Goal: Transaction & Acquisition: Book appointment/travel/reservation

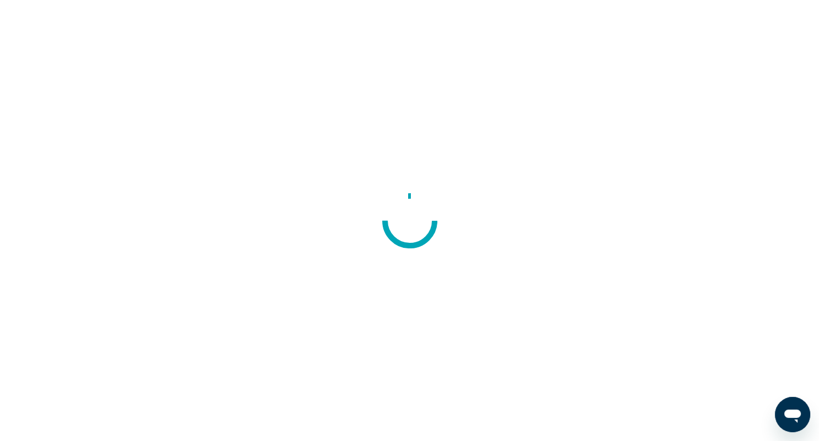
click at [542, 287] on div at bounding box center [409, 220] width 819 height 441
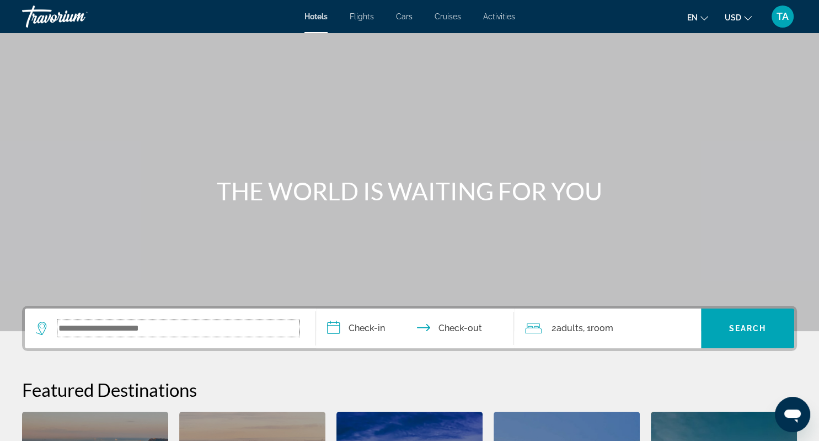
click at [245, 329] on input "Search widget" at bounding box center [178, 328] width 242 height 17
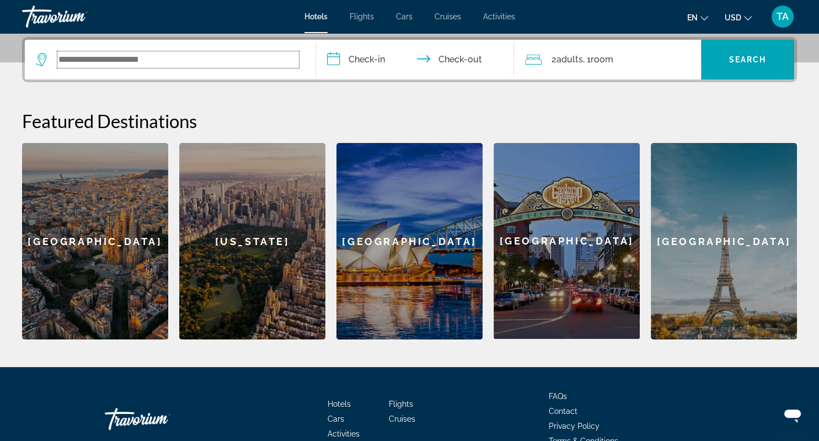
scroll to position [269, 0]
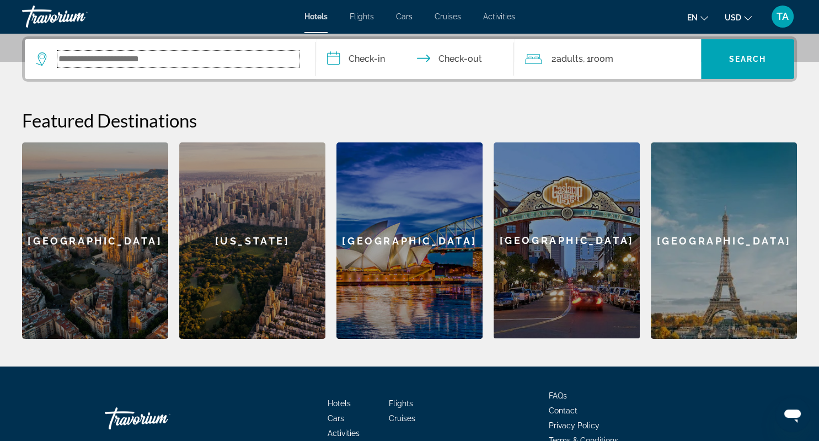
click at [228, 65] on input "Search widget" at bounding box center [178, 59] width 242 height 17
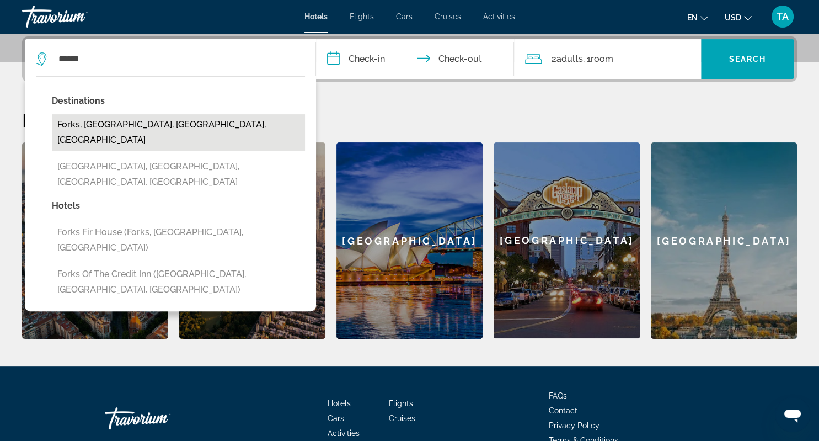
click at [228, 125] on button "Forks, [GEOGRAPHIC_DATA], [GEOGRAPHIC_DATA], [GEOGRAPHIC_DATA]" at bounding box center [178, 132] width 253 height 36
type input "**********"
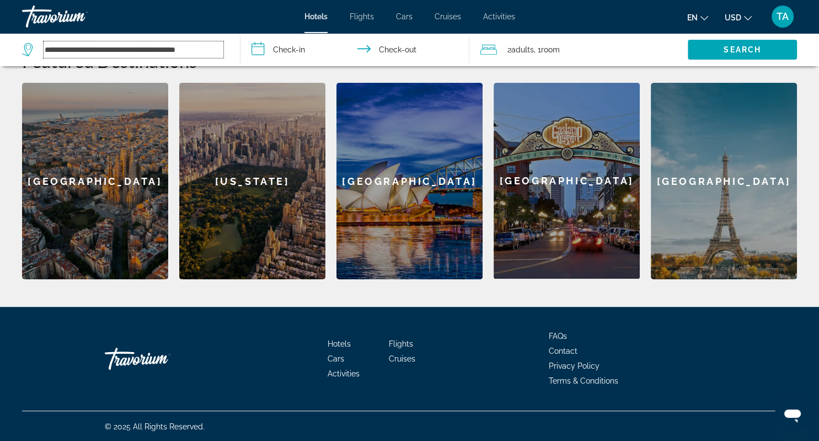
scroll to position [329, 0]
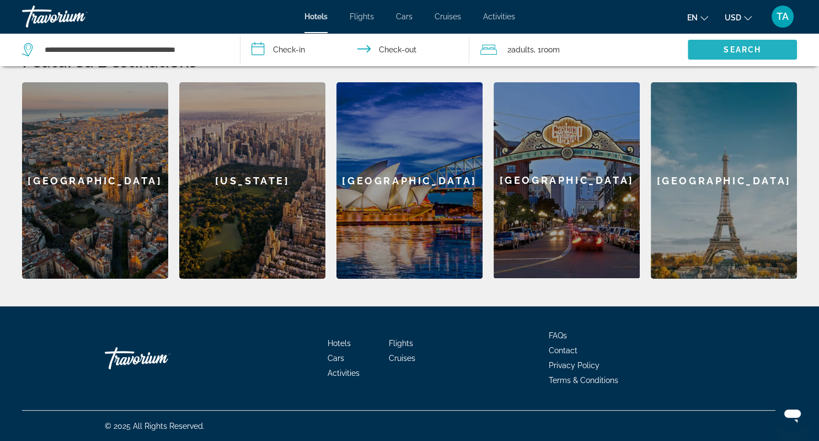
click at [758, 51] on span "Search" at bounding box center [743, 49] width 38 height 9
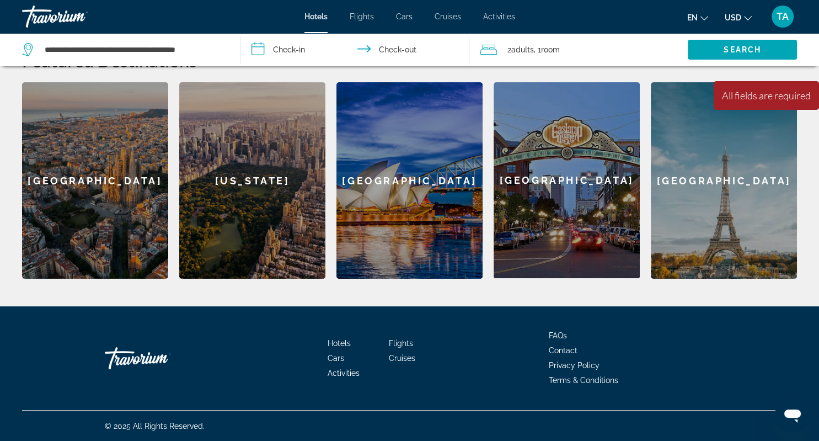
click at [292, 50] on input "**********" at bounding box center [357, 51] width 234 height 36
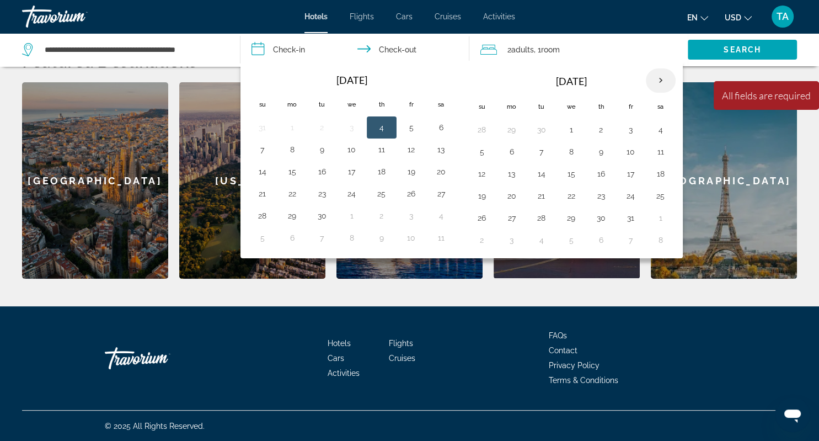
click at [661, 86] on th "Next month" at bounding box center [661, 80] width 30 height 24
click at [661, 87] on th "Next month" at bounding box center [661, 80] width 30 height 24
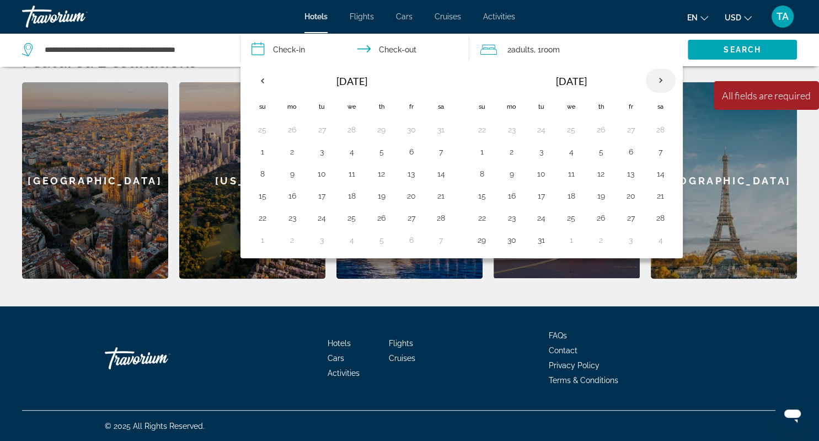
click at [661, 87] on th "Next month" at bounding box center [661, 80] width 30 height 24
click at [602, 172] on button "14" at bounding box center [601, 173] width 18 height 15
click at [659, 173] on button "16" at bounding box center [661, 173] width 18 height 15
type input "**********"
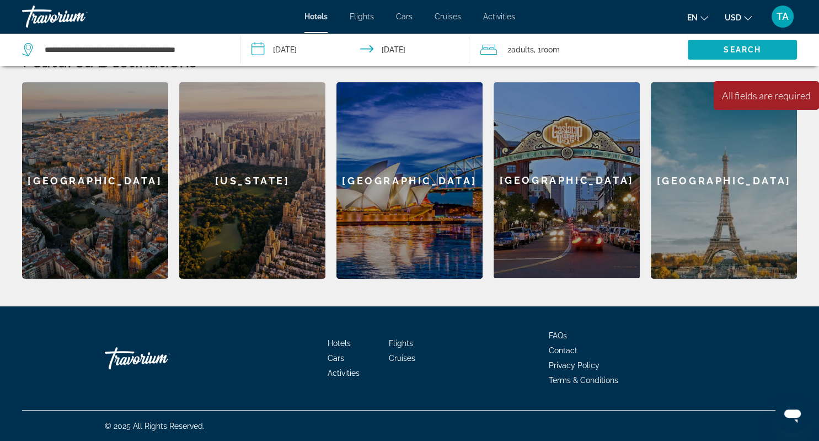
click at [733, 51] on span "Search" at bounding box center [743, 49] width 38 height 9
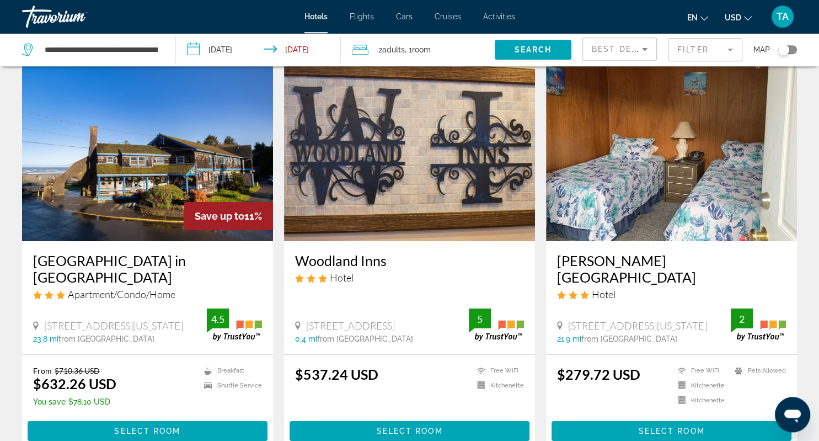
scroll to position [39, 0]
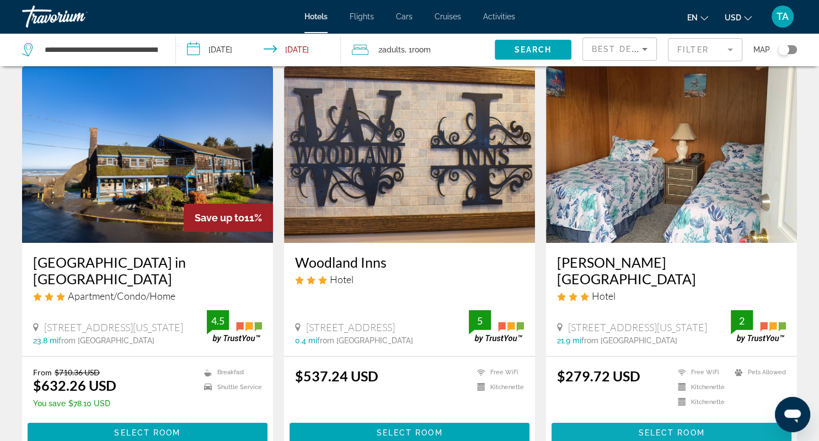
click at [654, 434] on span "Select Room" at bounding box center [671, 432] width 66 height 9
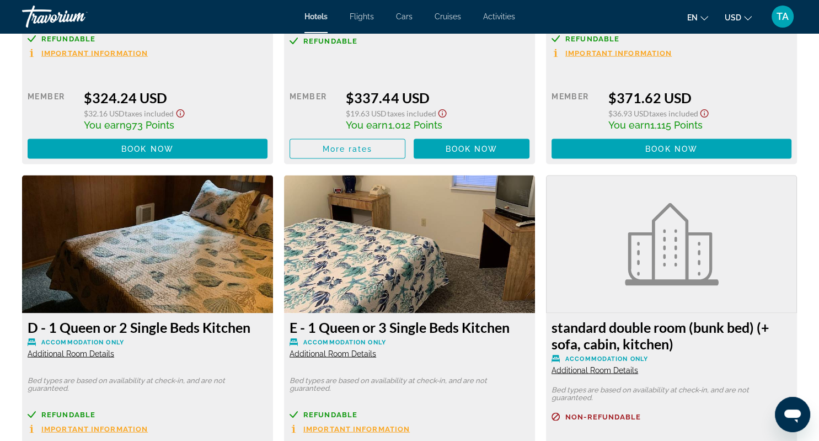
scroll to position [2060, 0]
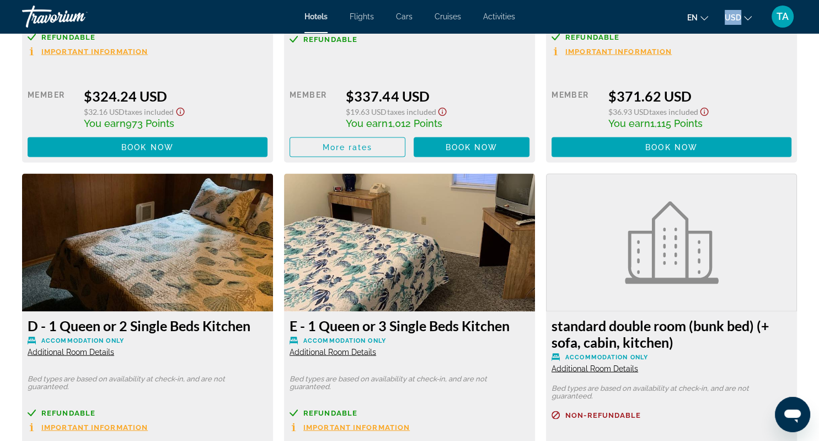
drag, startPoint x: 811, startPoint y: 2, endPoint x: 753, endPoint y: 19, distance: 60.8
click at [753, 19] on div "Hotels Flights Cars Cruises Activities Hotels Flights Cars Cruises Activities e…" at bounding box center [409, 16] width 819 height 29
click at [752, 19] on icon "Change currency" at bounding box center [748, 18] width 8 height 8
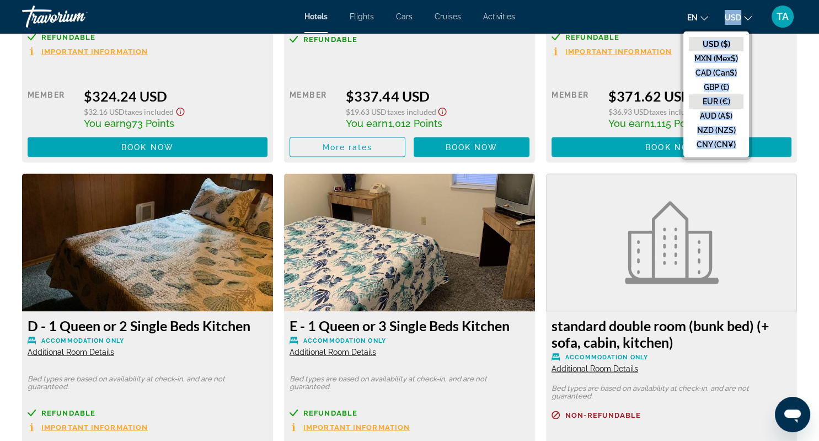
click at [727, 99] on button "EUR (€)" at bounding box center [716, 101] width 55 height 14
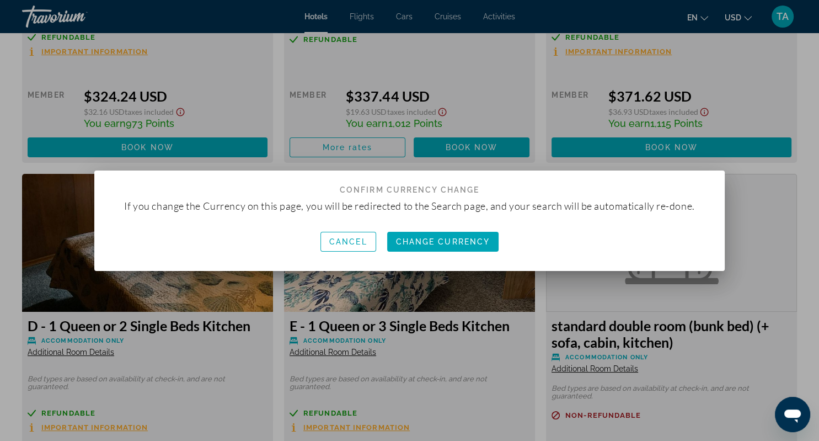
scroll to position [0, 0]
click at [449, 249] on span "button" at bounding box center [443, 241] width 112 height 26
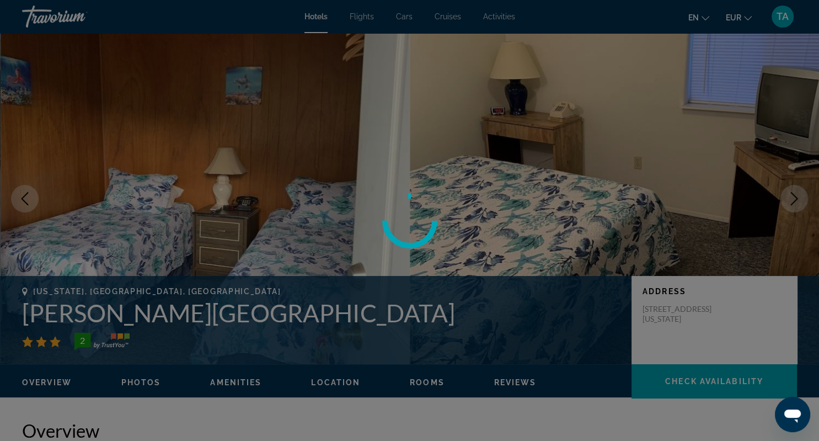
scroll to position [2060, 0]
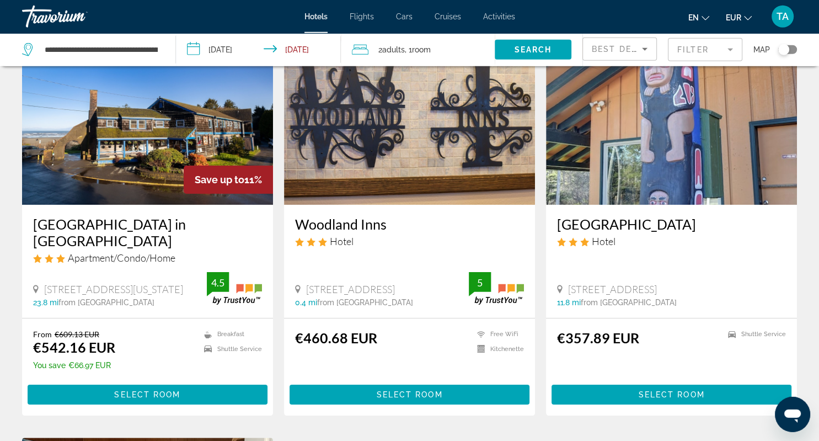
scroll to position [87, 0]
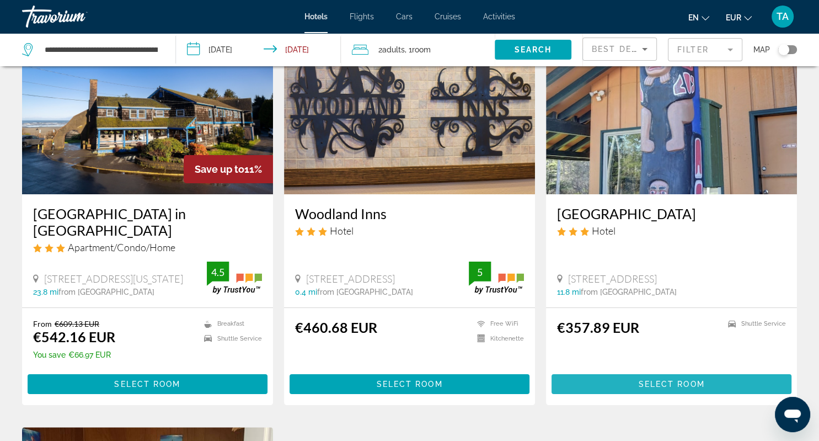
click at [681, 383] on span "Select Room" at bounding box center [671, 383] width 66 height 9
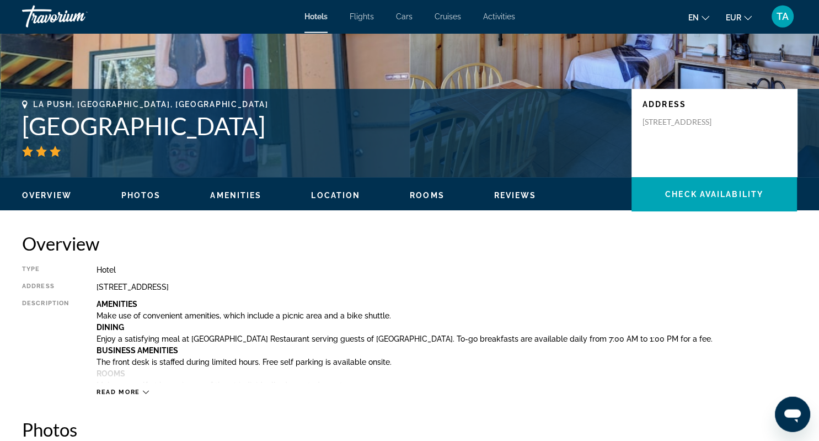
scroll to position [194, 0]
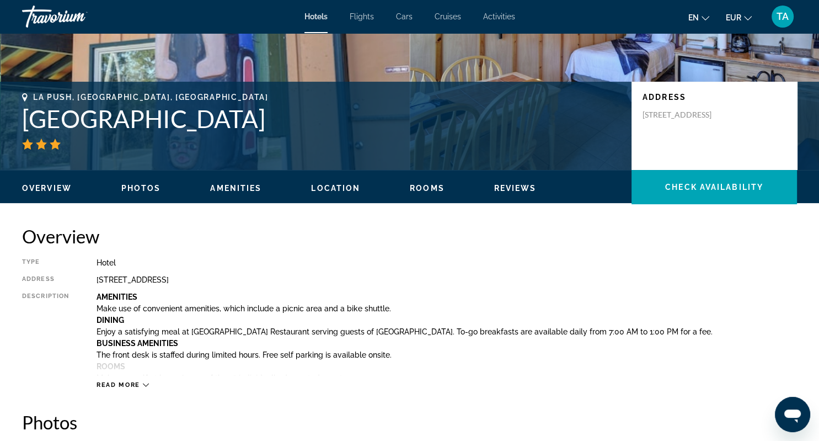
click at [713, 18] on ul "en English Español Français Italiano Português русский EUR USD ($) MXN (Mex$) C…" at bounding box center [728, 17] width 80 height 18
click at [704, 19] on icon "Change language" at bounding box center [706, 18] width 8 height 8
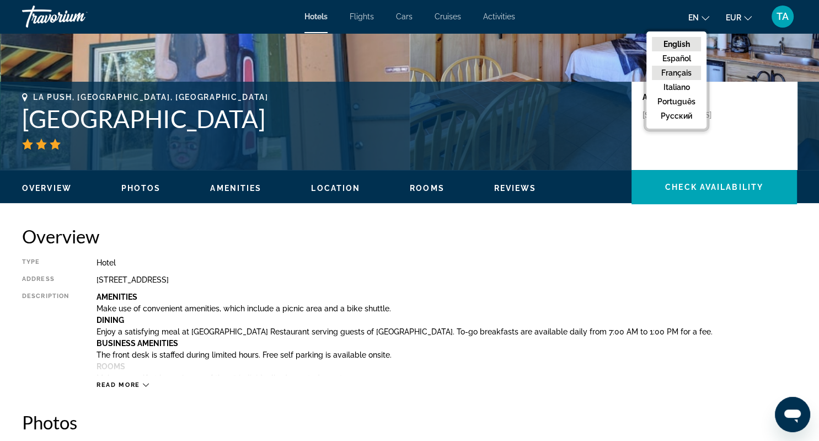
click at [680, 72] on button "Français" at bounding box center [676, 73] width 49 height 14
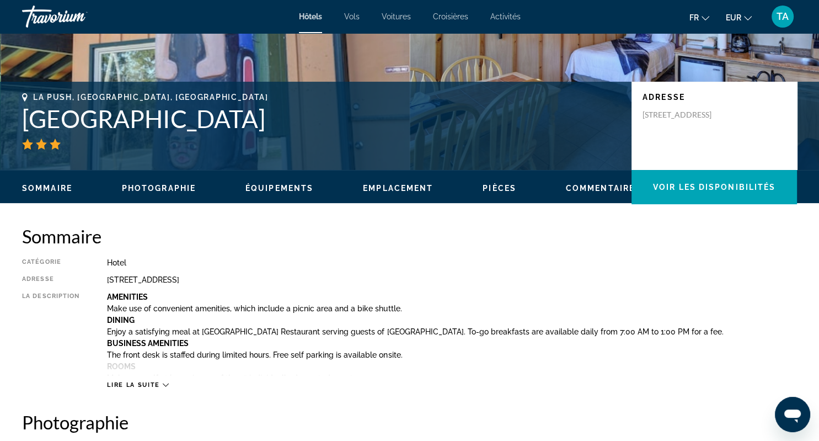
click at [163, 383] on div "Lire la suite" at bounding box center [137, 384] width 61 height 7
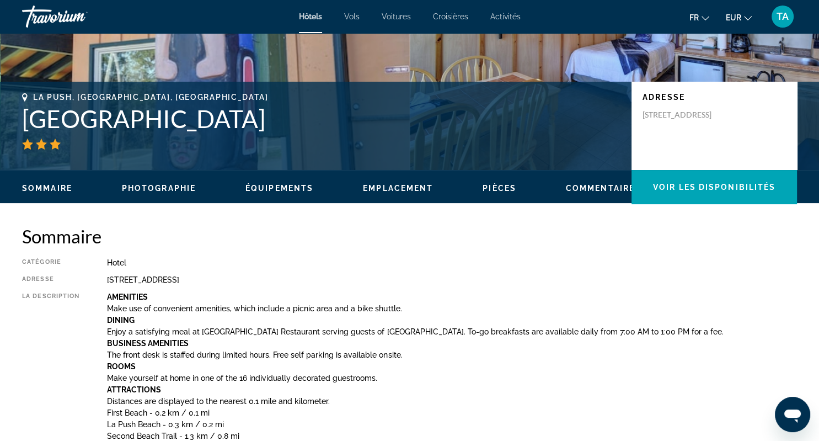
click at [272, 188] on span "Équipements" at bounding box center [279, 188] width 68 height 9
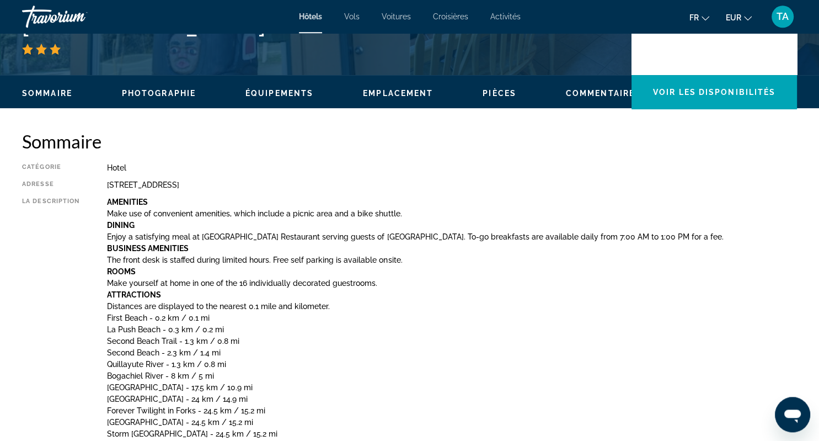
scroll to position [260, 0]
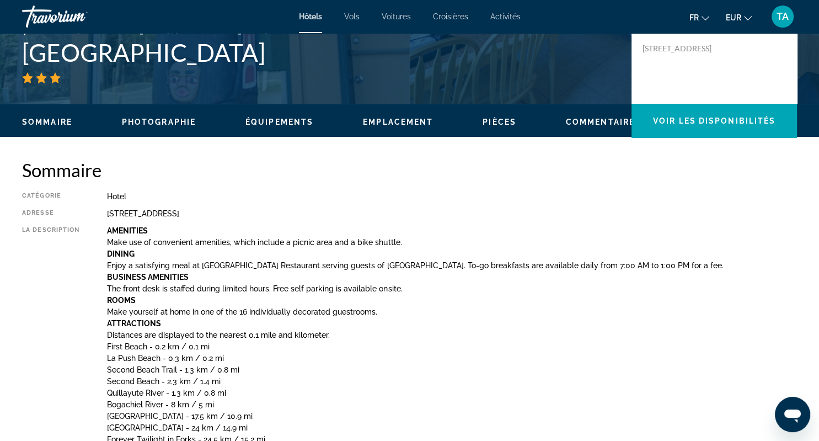
click at [594, 118] on span "Commentaires" at bounding box center [603, 121] width 75 height 9
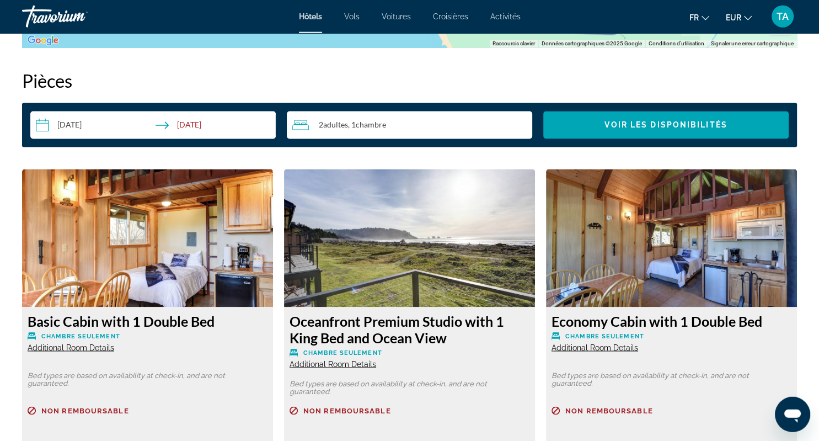
scroll to position [1736, 0]
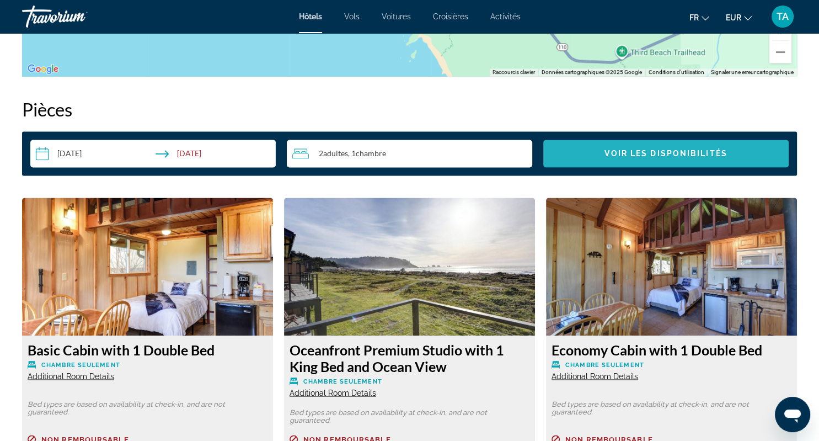
click at [706, 152] on span "Voir les disponibilités" at bounding box center [666, 153] width 122 height 9
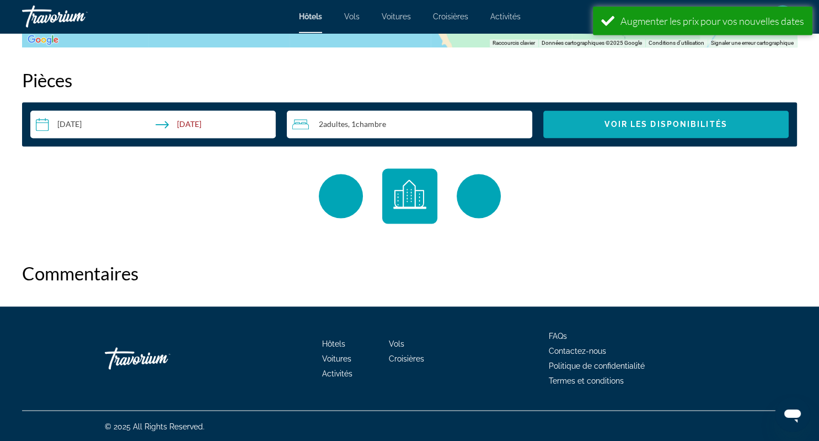
scroll to position [1766, 0]
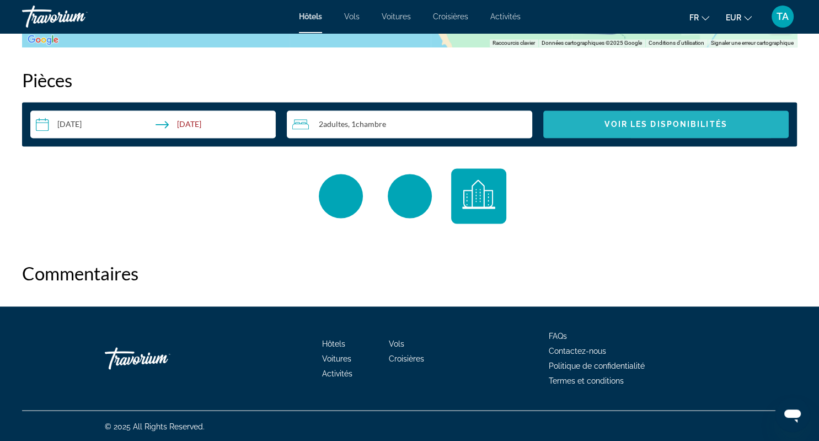
click at [640, 121] on span "Voir les disponibilités" at bounding box center [666, 124] width 122 height 9
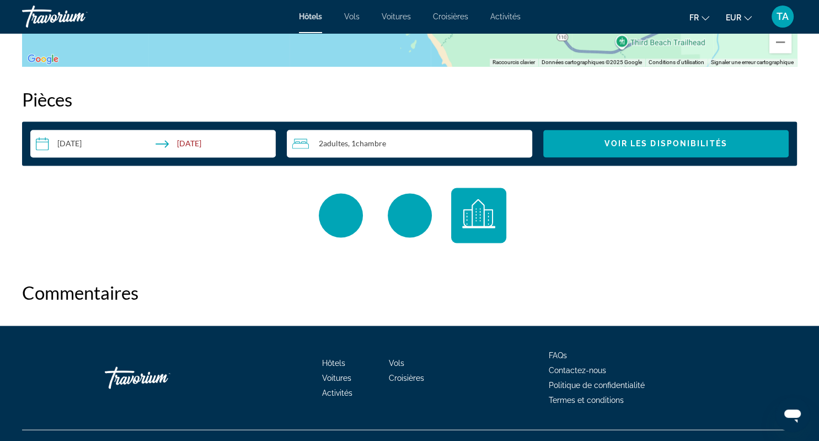
scroll to position [1766, 0]
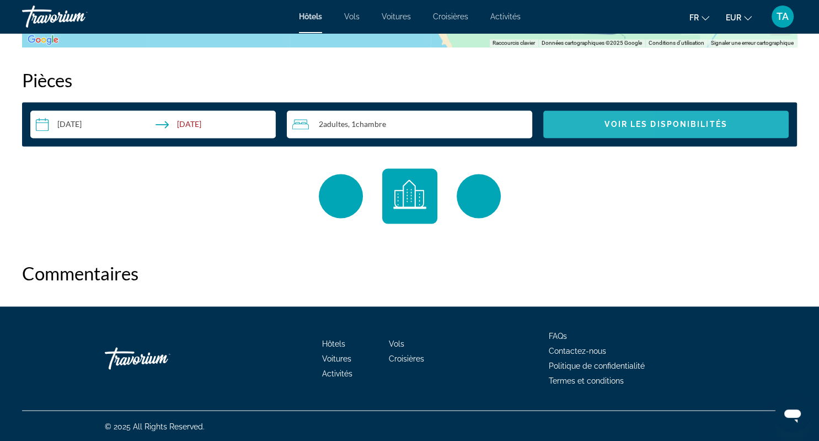
click at [581, 119] on span "Search widget" at bounding box center [665, 124] width 245 height 26
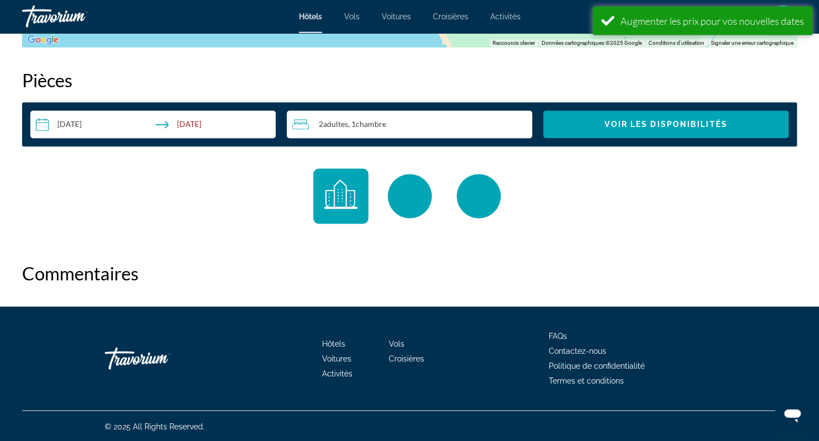
scroll to position [1766, 0]
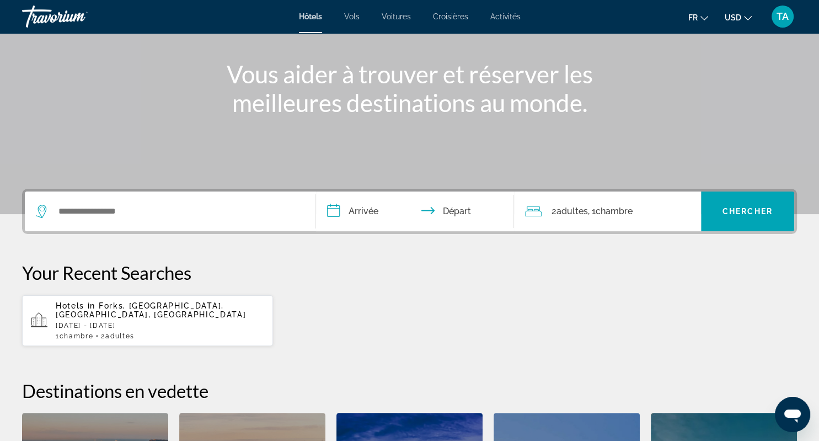
scroll to position [116, 0]
drag, startPoint x: 815, startPoint y: 3, endPoint x: 487, endPoint y: 137, distance: 355.0
click at [175, 221] on div "Search widget" at bounding box center [170, 212] width 269 height 40
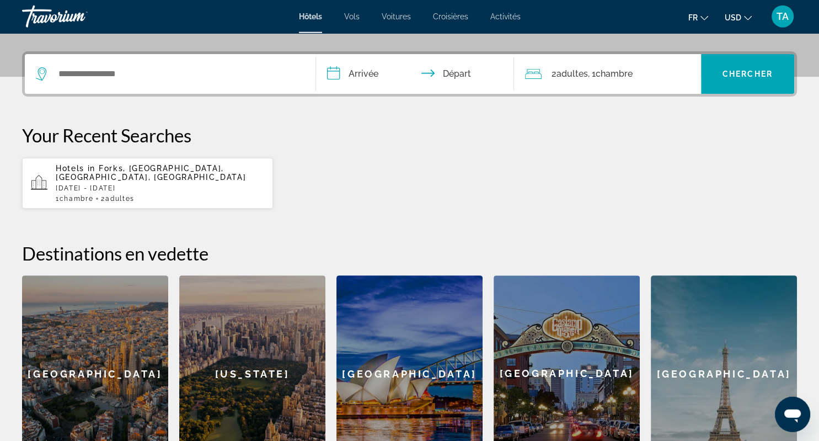
scroll to position [261, 0]
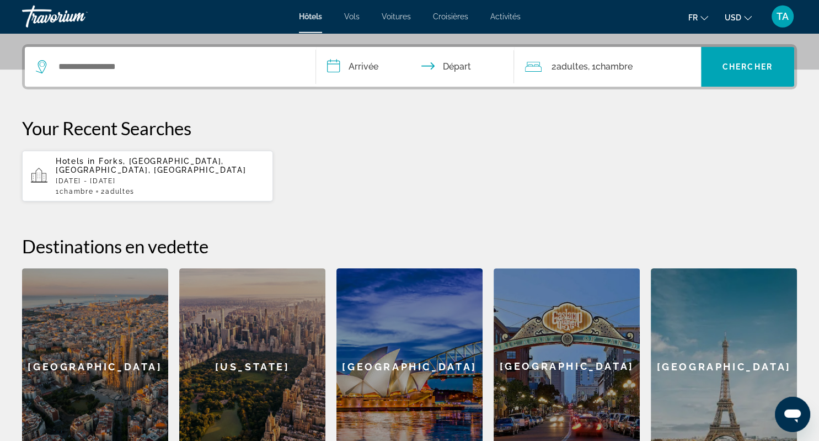
click at [175, 221] on div "**********" at bounding box center [409, 254] width 819 height 420
click at [122, 62] on input "Search widget" at bounding box center [178, 66] width 242 height 17
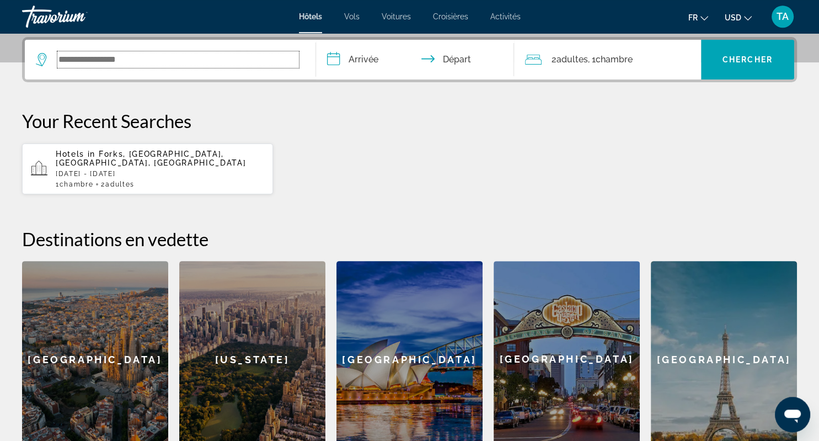
scroll to position [269, 0]
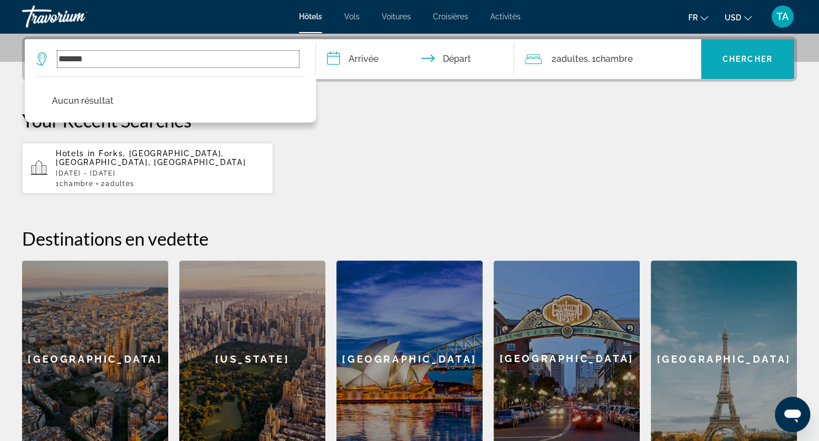
type input "*******"
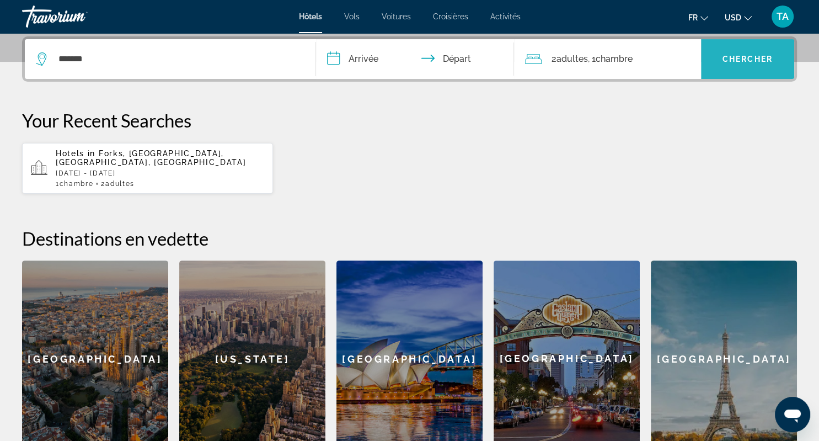
click at [750, 61] on span "Chercher" at bounding box center [748, 59] width 50 height 9
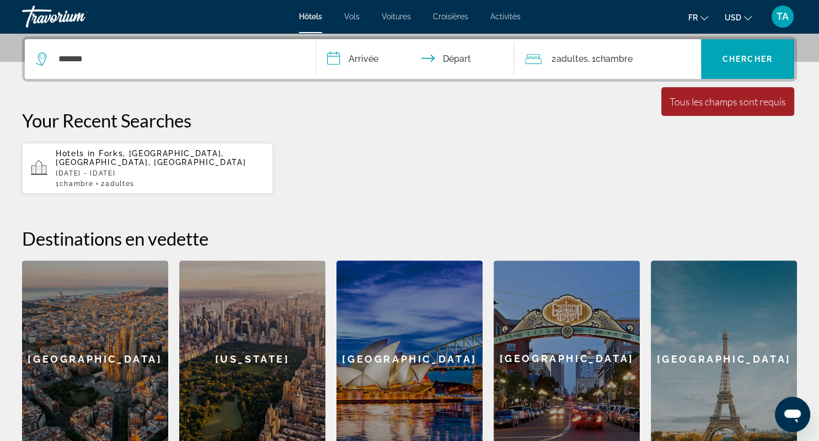
click at [360, 61] on input "**********" at bounding box center [417, 60] width 202 height 43
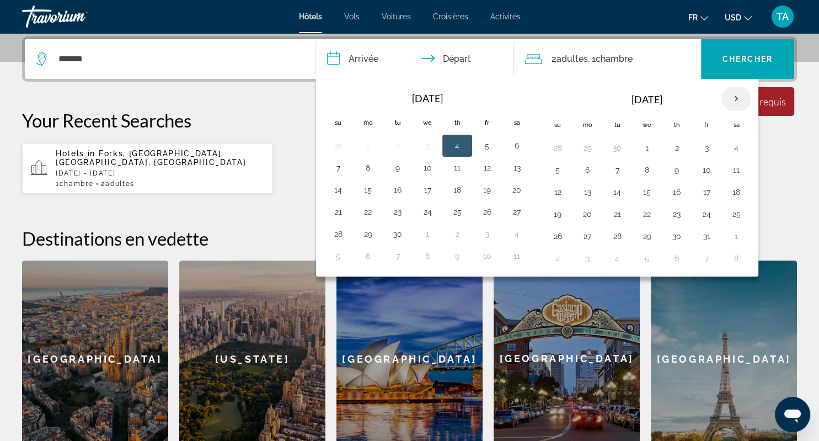
click at [734, 101] on th "Next month" at bounding box center [736, 99] width 30 height 24
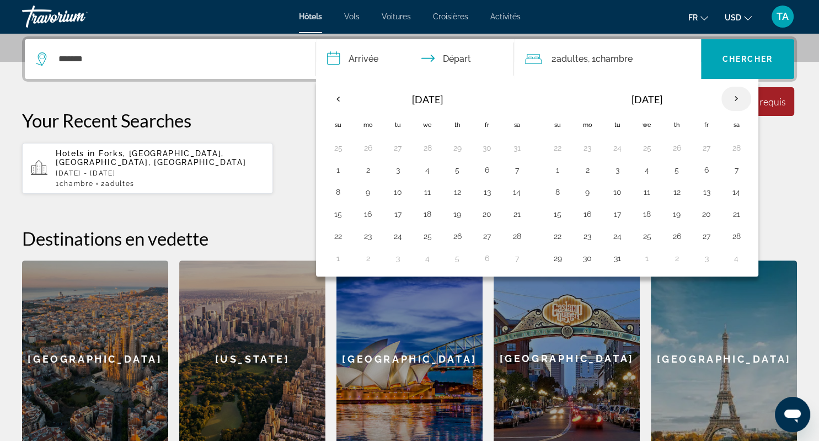
click at [734, 101] on th "Next month" at bounding box center [736, 99] width 30 height 24
click at [341, 98] on th "Previous month" at bounding box center [338, 99] width 30 height 24
click at [365, 195] on button "9" at bounding box center [368, 191] width 18 height 15
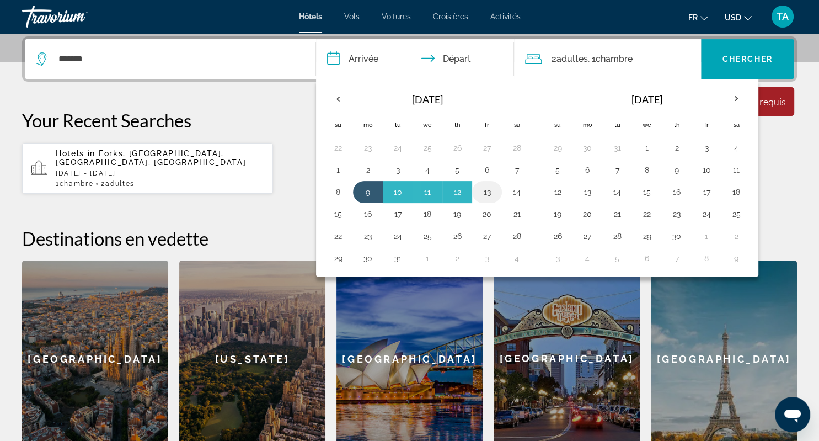
click at [488, 188] on button "13" at bounding box center [487, 191] width 18 height 15
type input "**********"
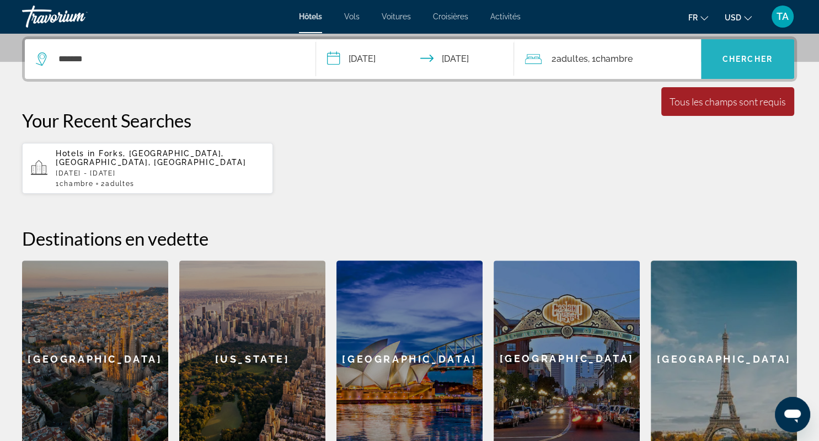
click at [752, 54] on span "Search widget" at bounding box center [747, 59] width 93 height 26
click at [746, 58] on span "Chercher" at bounding box center [748, 59] width 50 height 9
click at [745, 56] on span "Chercher" at bounding box center [748, 59] width 50 height 9
click at [739, 88] on div "La durée minimum du séjour est de 1 jours Tous les champs sont requis Children …" at bounding box center [727, 101] width 133 height 29
click at [749, 55] on span "Chercher" at bounding box center [748, 59] width 50 height 9
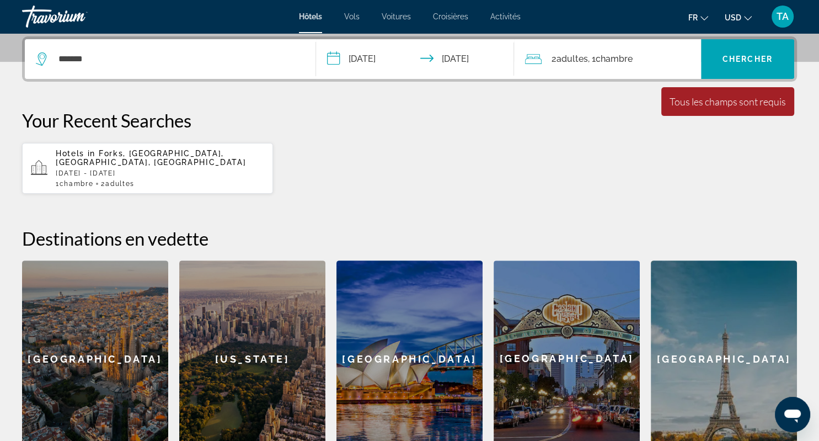
click at [680, 100] on div "Tous les champs sont requis" at bounding box center [728, 101] width 116 height 12
click at [619, 61] on span "Chambre" at bounding box center [614, 59] width 37 height 10
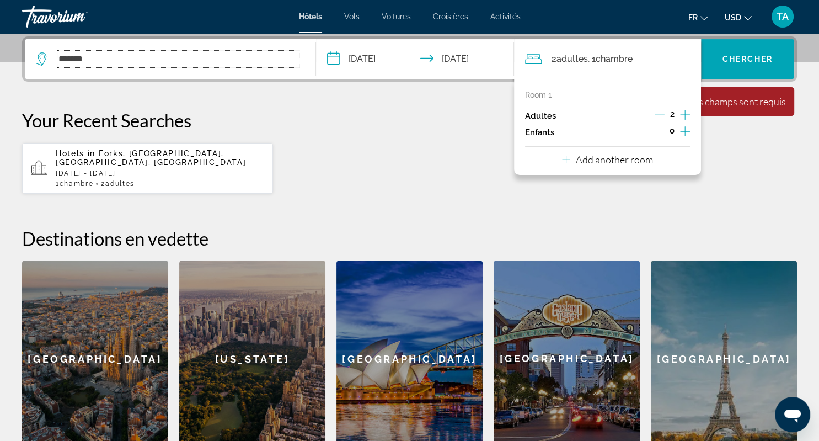
click at [231, 63] on input "*******" at bounding box center [178, 59] width 242 height 17
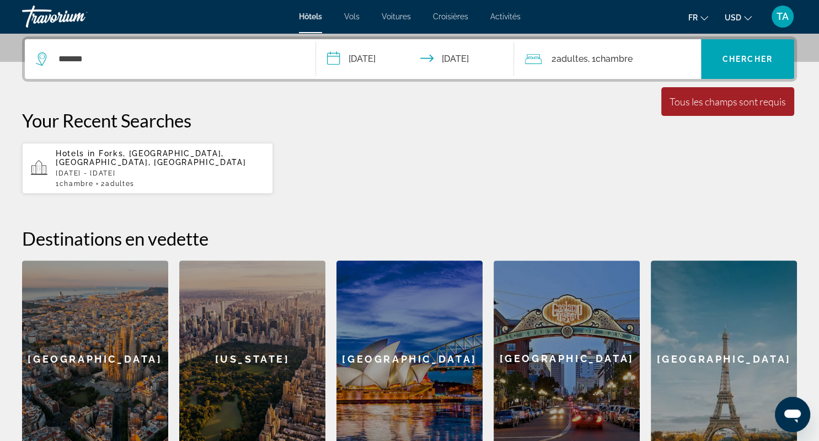
click at [397, 146] on div "Hotels in Forks, Olympic National Park, WA, United States Thu, 14 May - Sat, 16…" at bounding box center [409, 168] width 775 height 52
click at [759, 60] on span "Chercher" at bounding box center [748, 59] width 50 height 9
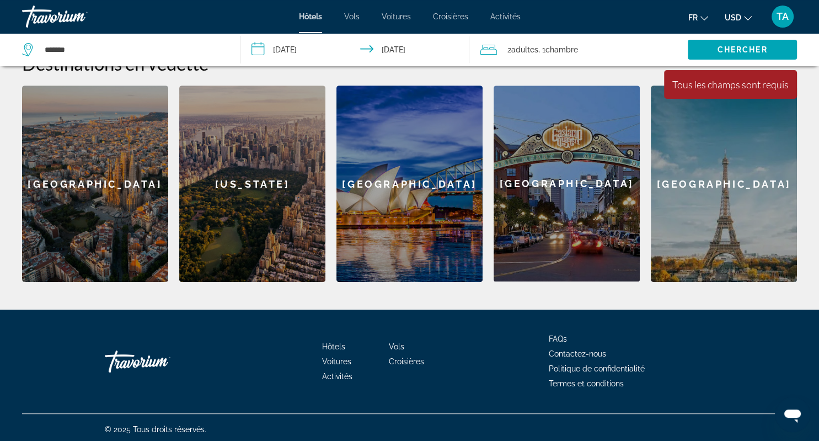
scroll to position [447, 0]
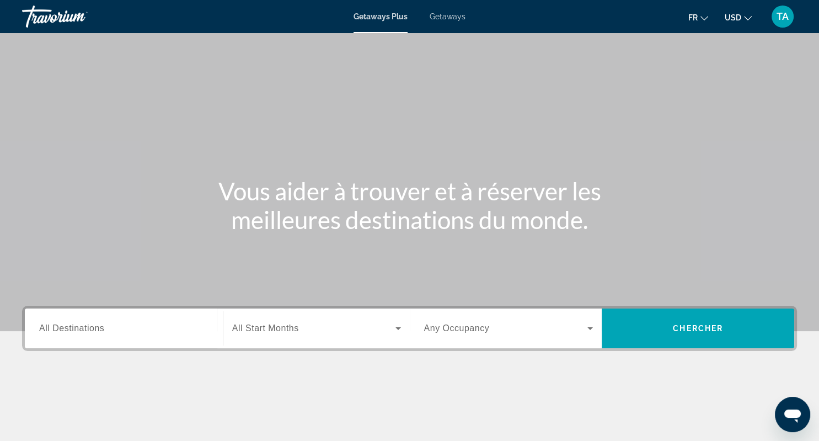
click at [749, 18] on icon "Change currency" at bounding box center [748, 18] width 8 height 8
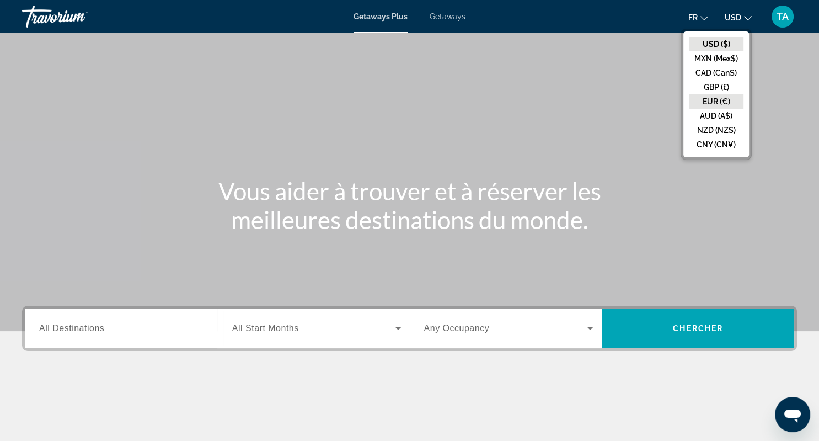
click at [727, 99] on button "EUR (€)" at bounding box center [716, 101] width 55 height 14
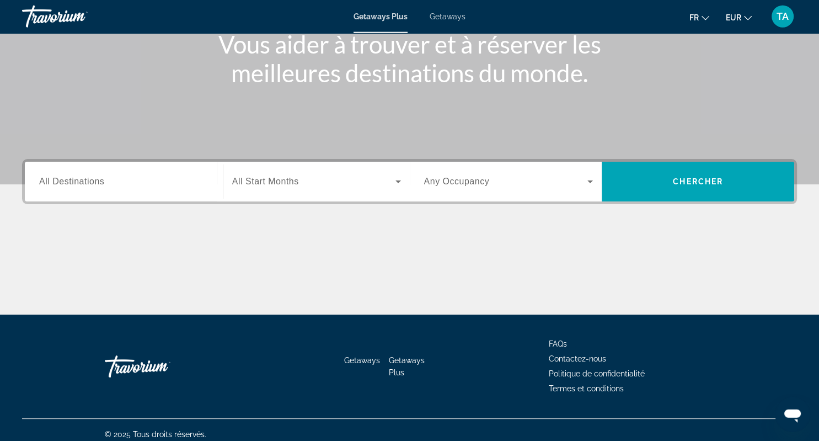
scroll to position [155, 0]
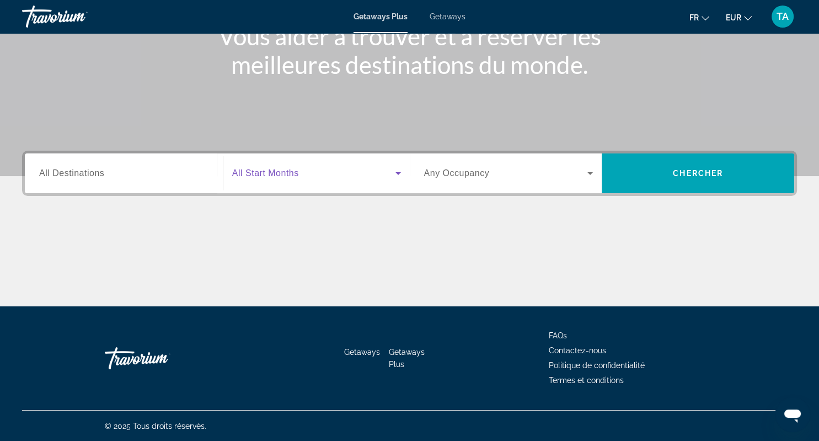
click at [400, 173] on icon "Search widget" at bounding box center [398, 173] width 6 height 3
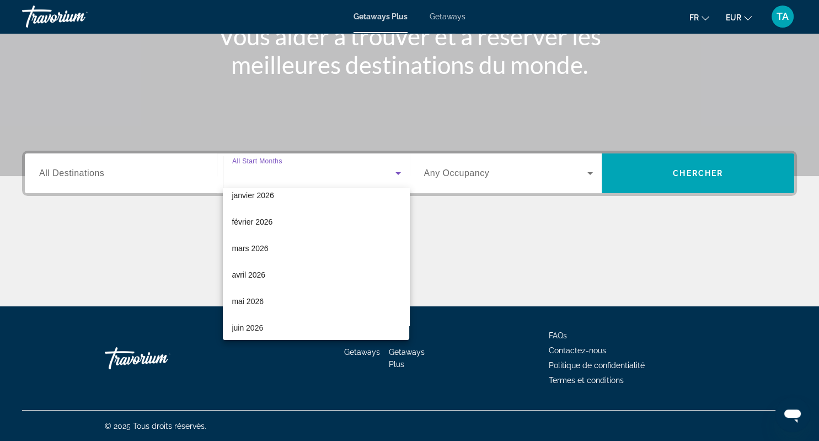
scroll to position [179, 0]
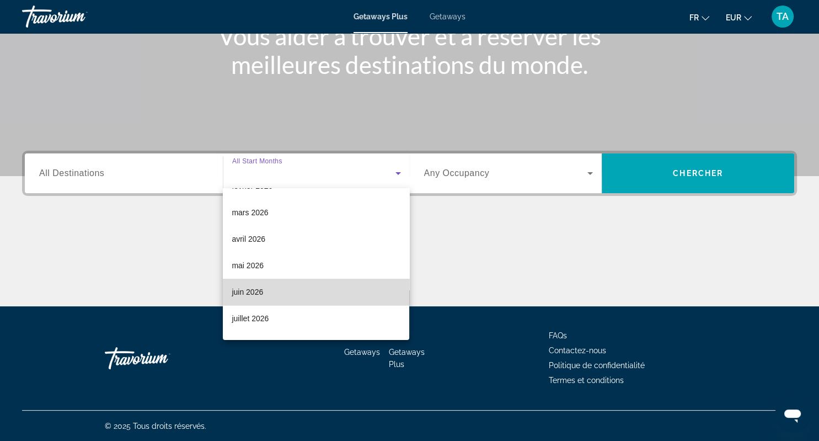
click at [264, 291] on mat-option "juin 2026" at bounding box center [316, 292] width 186 height 26
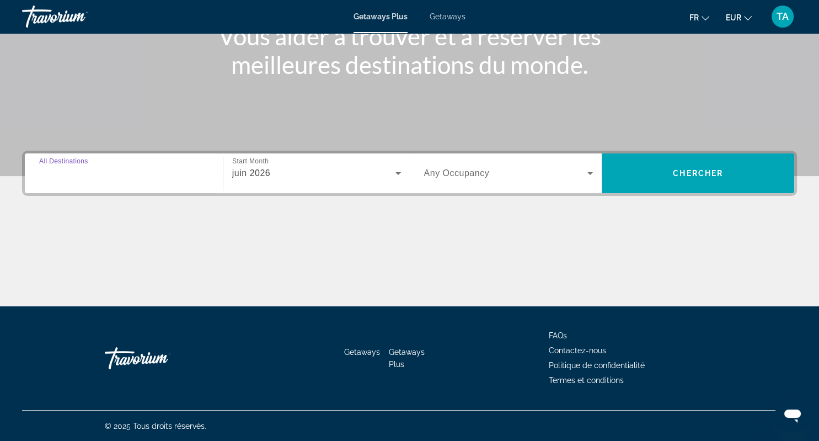
click at [132, 178] on input "Destination All Destinations" at bounding box center [123, 173] width 169 height 13
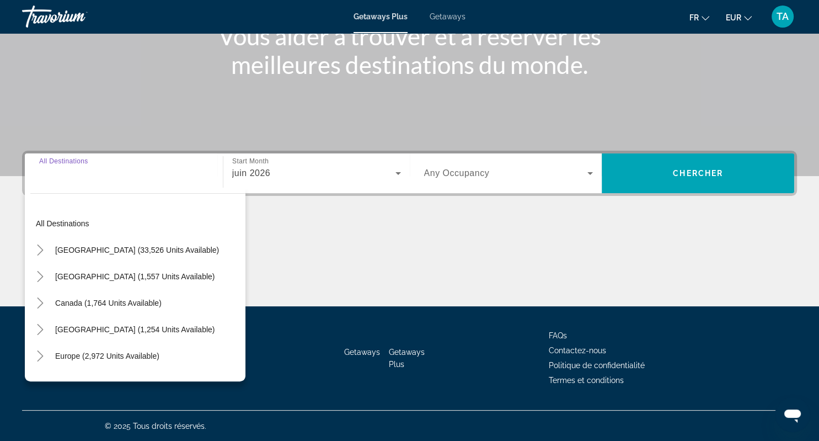
click at [132, 178] on input "Destination All Destinations" at bounding box center [123, 173] width 169 height 13
click at [145, 359] on span "Europe (2,972 units available)" at bounding box center [107, 355] width 104 height 9
type input "**********"
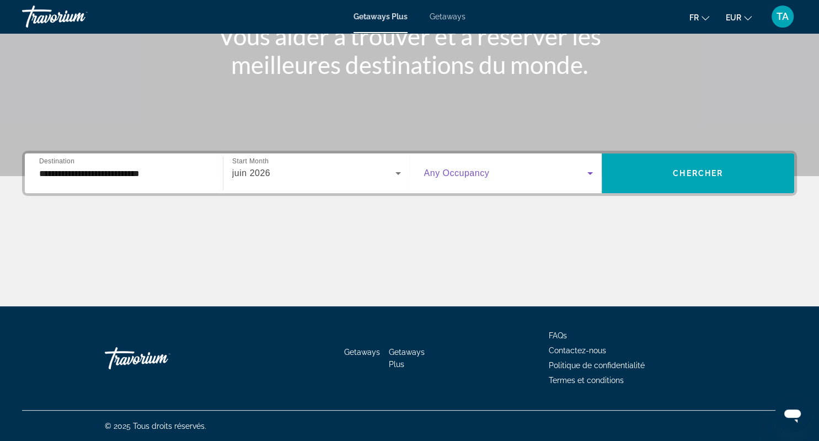
click at [592, 170] on icon "Search widget" at bounding box center [590, 173] width 13 height 13
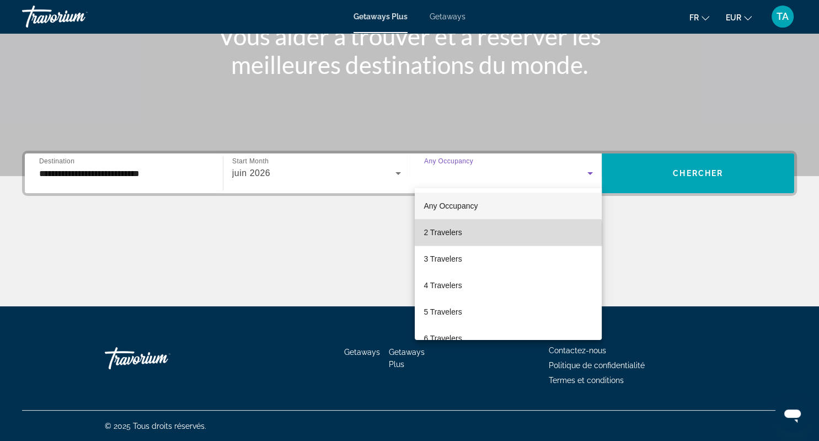
click at [505, 234] on mat-option "2 Travelers" at bounding box center [508, 232] width 187 height 26
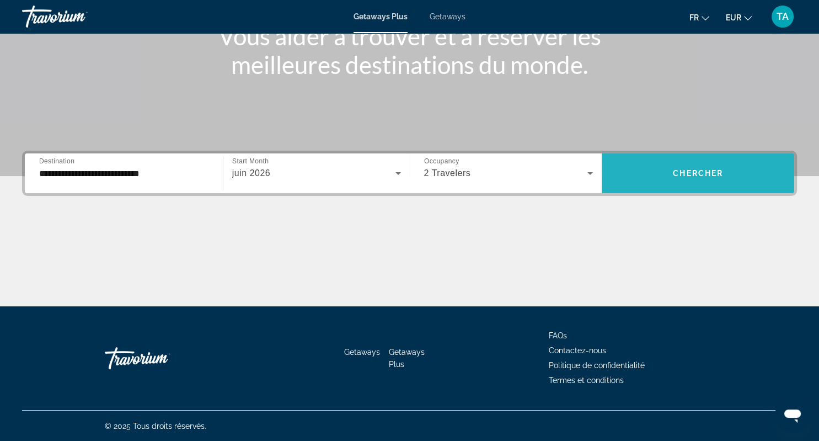
click at [701, 168] on span "Search widget" at bounding box center [698, 173] width 193 height 26
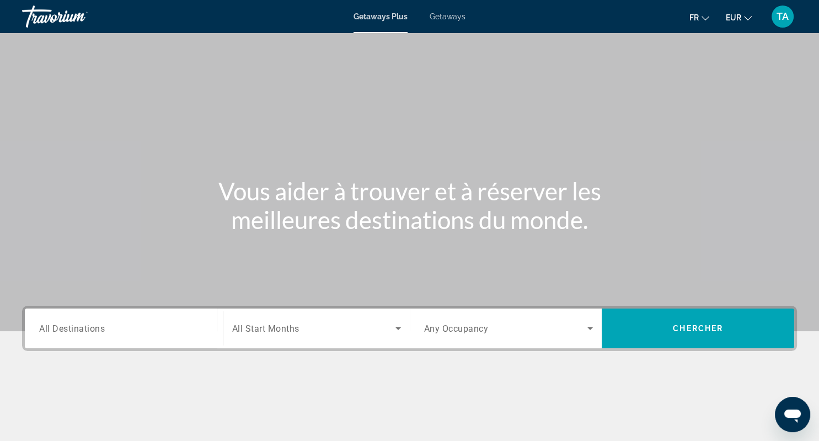
click at [445, 17] on span "Getaways" at bounding box center [448, 16] width 36 height 9
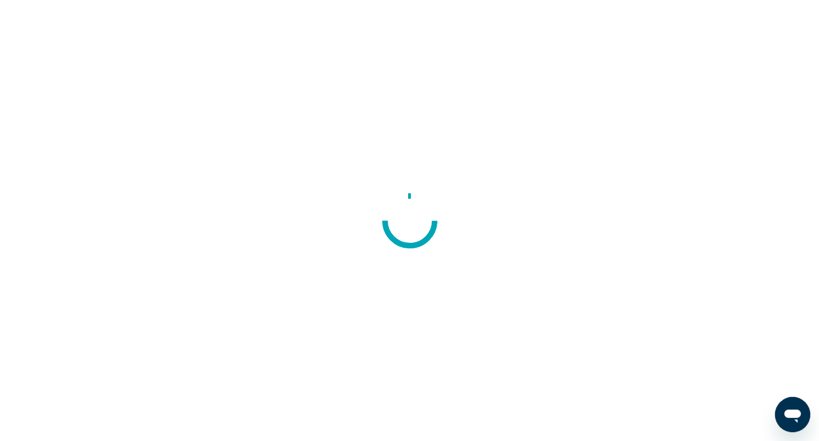
click at [324, 220] on div at bounding box center [409, 220] width 819 height 441
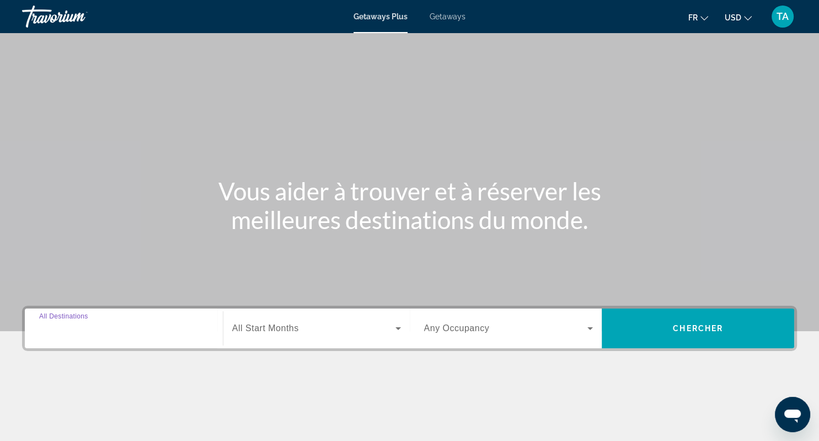
click at [164, 324] on input "Destination All Destinations" at bounding box center [123, 328] width 169 height 13
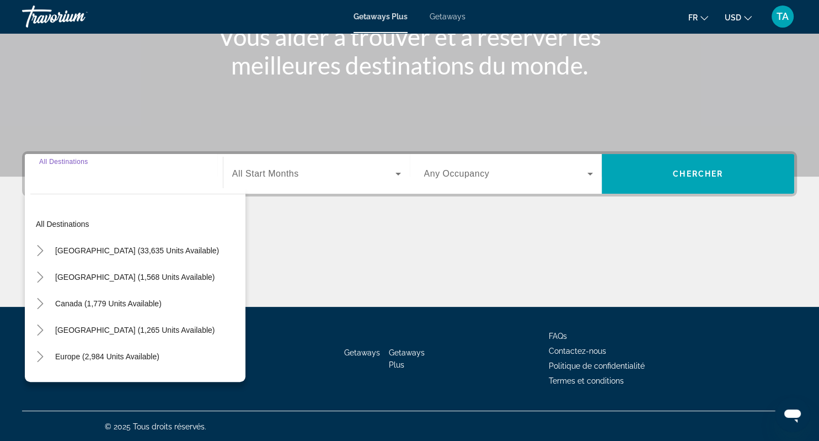
scroll to position [155, 0]
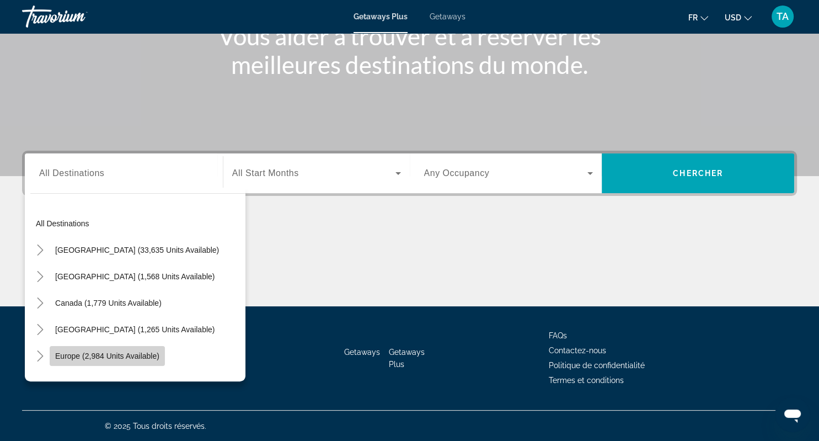
click at [130, 355] on span "Europe (2,984 units available)" at bounding box center [107, 355] width 104 height 9
type input "**********"
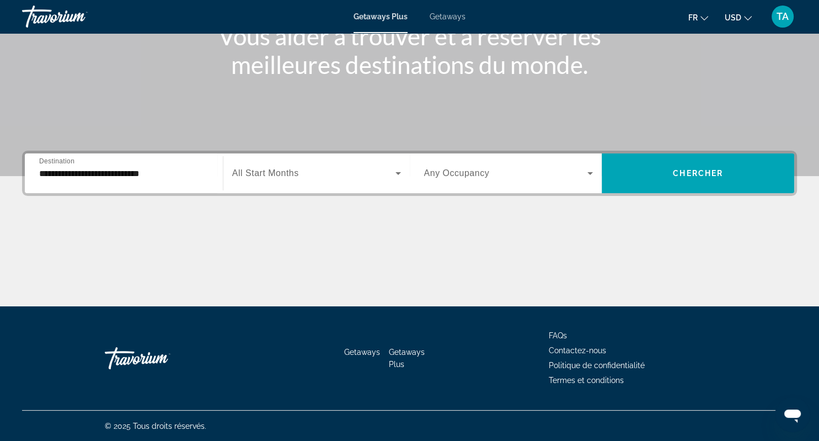
click at [438, 14] on span "Getaways" at bounding box center [448, 16] width 36 height 9
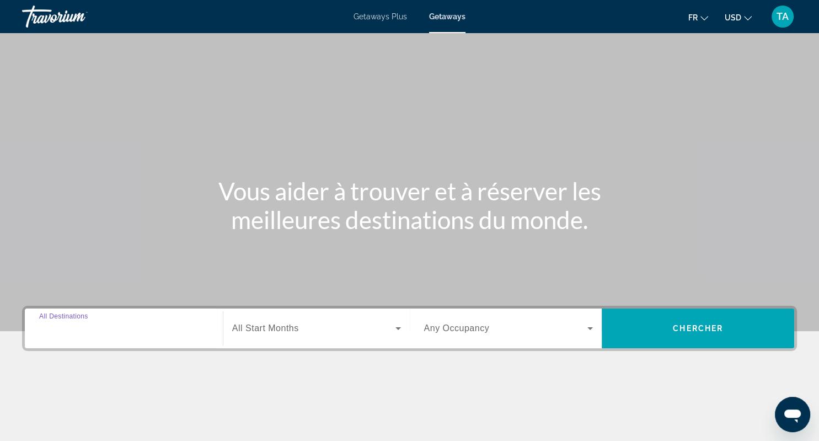
click at [165, 329] on input "Destination All Destinations" at bounding box center [123, 328] width 169 height 13
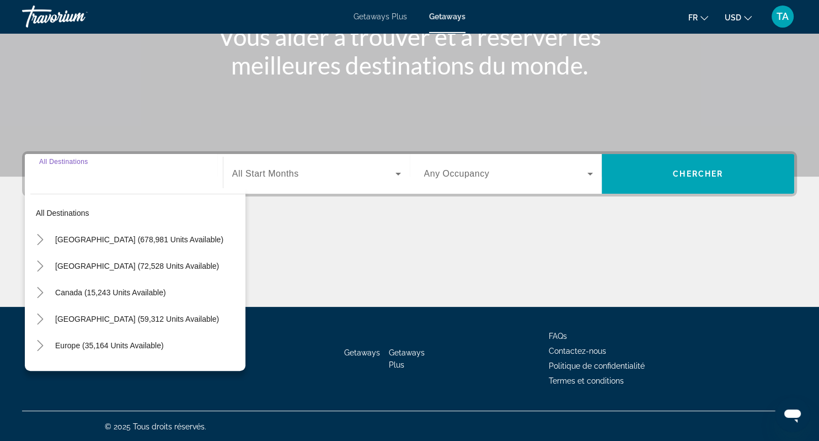
scroll to position [155, 0]
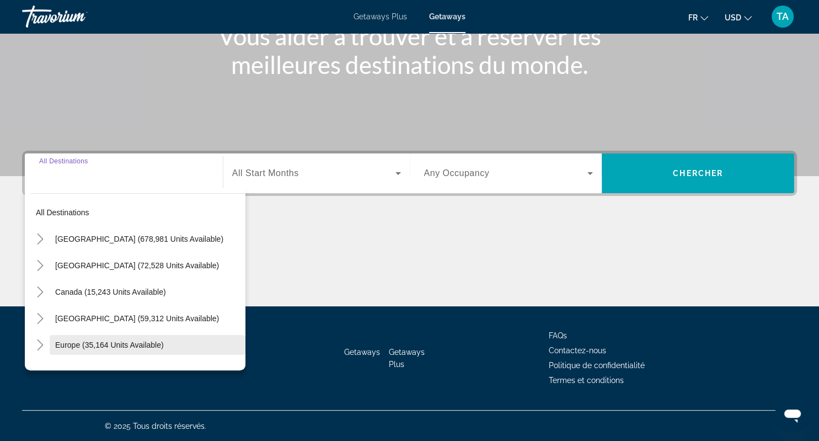
click at [156, 343] on span "Europe (35,164 units available)" at bounding box center [109, 344] width 109 height 9
type input "**********"
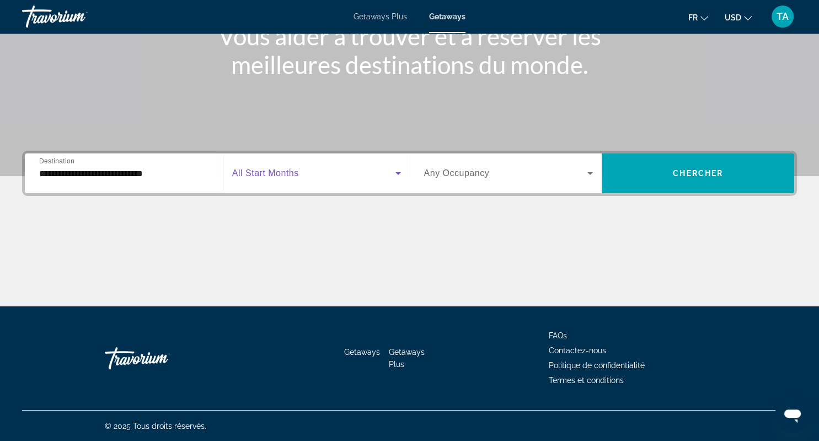
click at [399, 173] on icon "Search widget" at bounding box center [398, 173] width 6 height 3
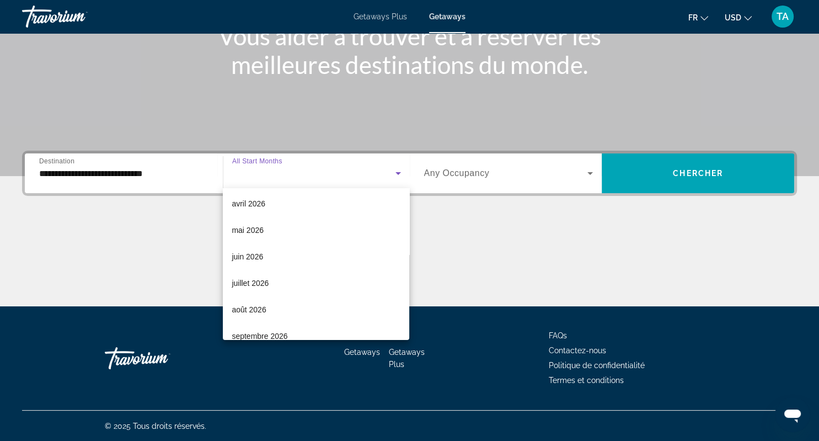
scroll to position [228, 0]
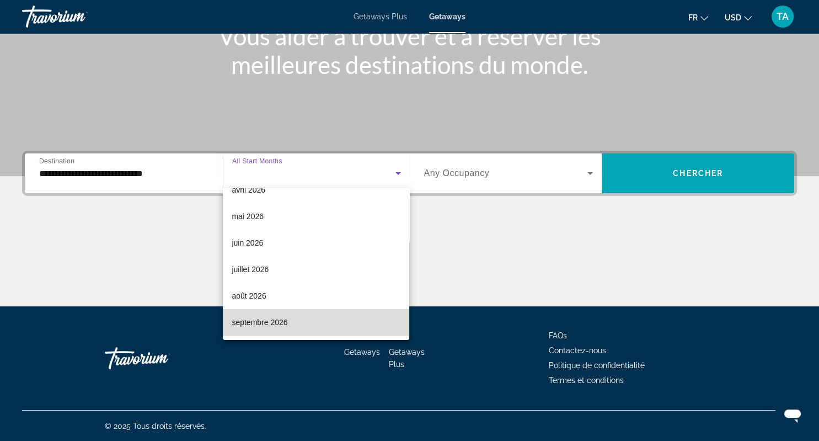
click at [277, 323] on span "septembre 2026" at bounding box center [260, 322] width 56 height 13
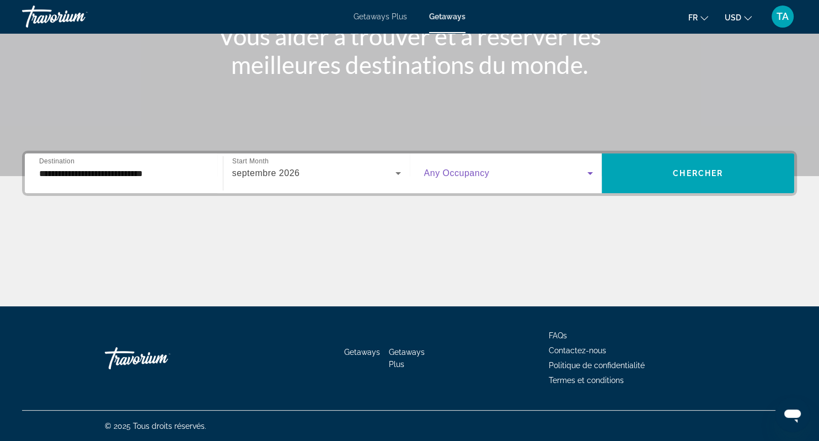
click at [596, 168] on icon "Search widget" at bounding box center [590, 173] width 13 height 13
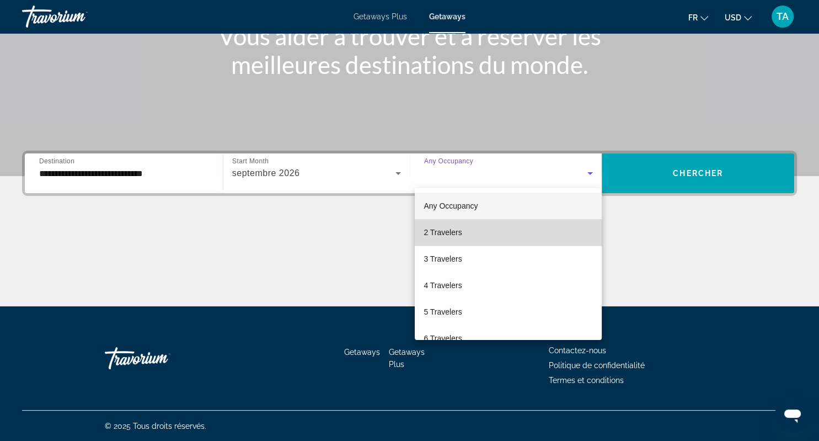
click at [480, 239] on mat-option "2 Travelers" at bounding box center [508, 232] width 187 height 26
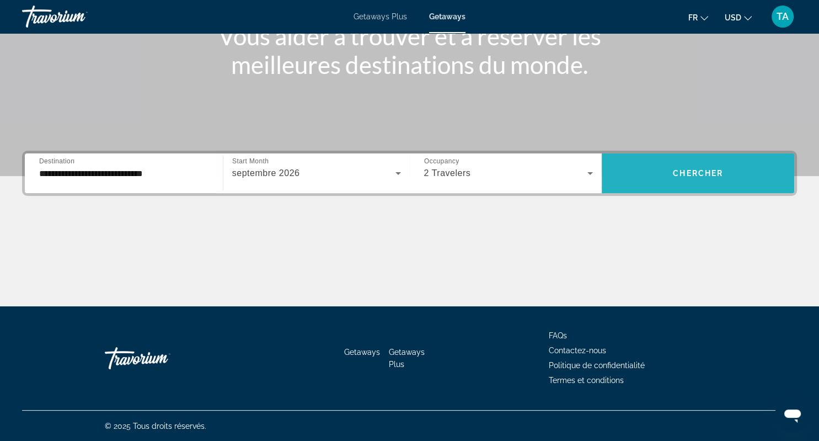
click at [710, 169] on span "Chercher" at bounding box center [698, 173] width 50 height 9
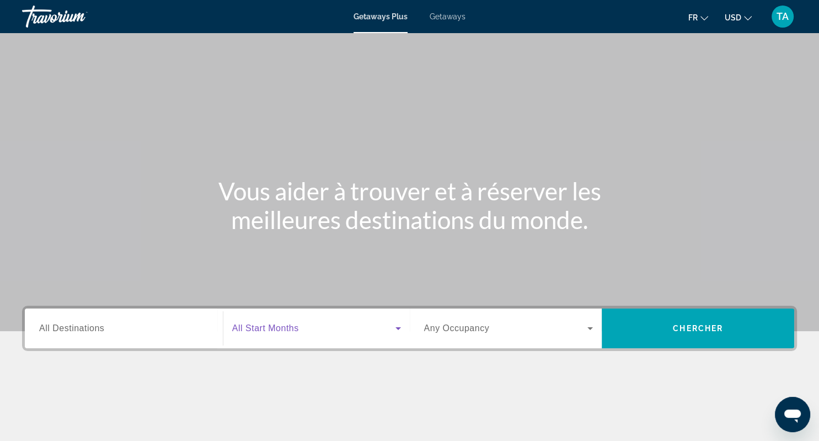
click at [398, 329] on icon "Search widget" at bounding box center [398, 328] width 6 height 3
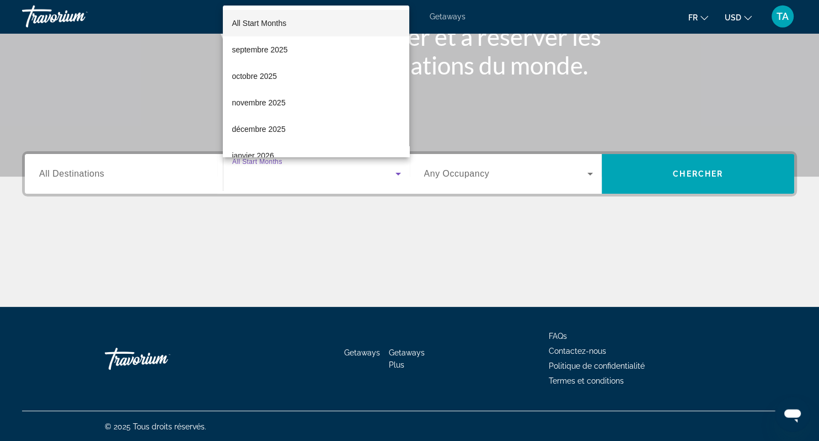
scroll to position [155, 0]
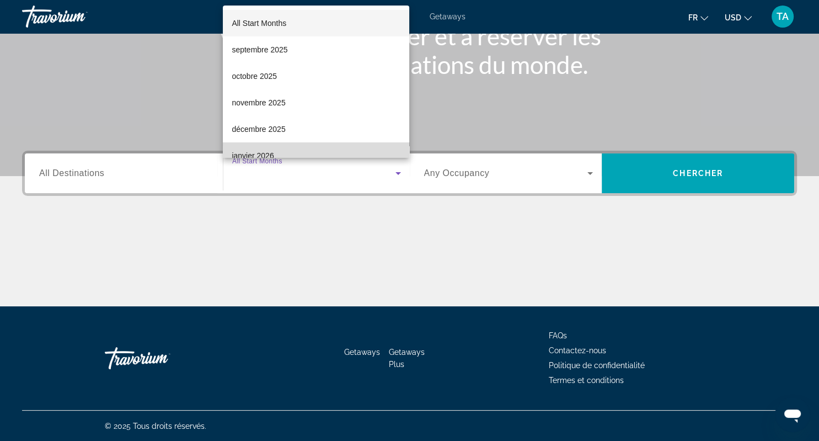
click at [299, 152] on mat-option "janvier 2026" at bounding box center [316, 155] width 186 height 26
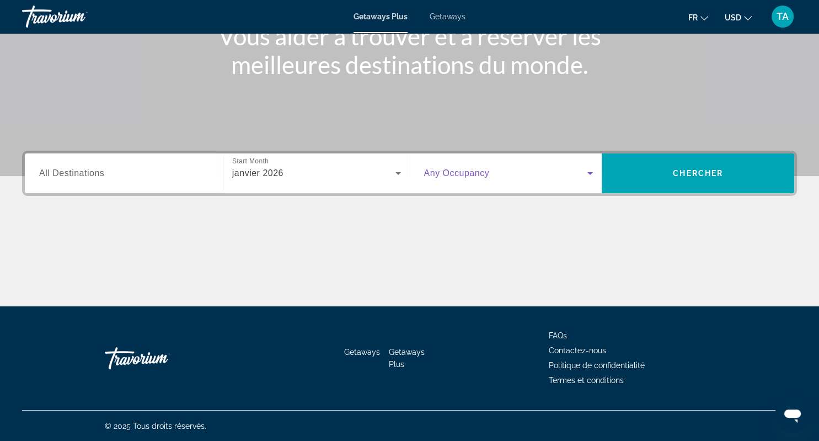
click at [591, 173] on icon "Search widget" at bounding box center [590, 173] width 6 height 3
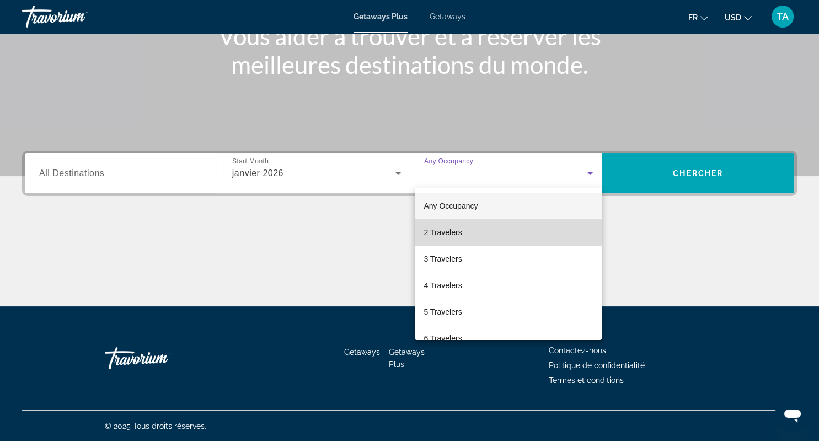
click at [504, 234] on mat-option "2 Travelers" at bounding box center [508, 232] width 187 height 26
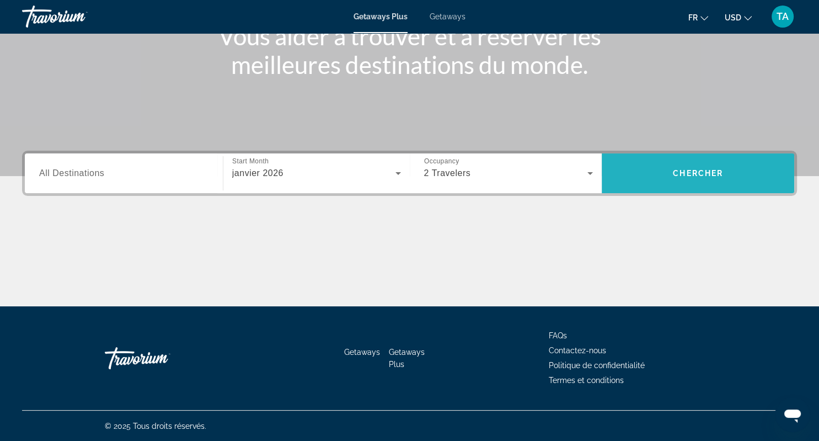
click at [678, 172] on span "Chercher" at bounding box center [698, 173] width 50 height 9
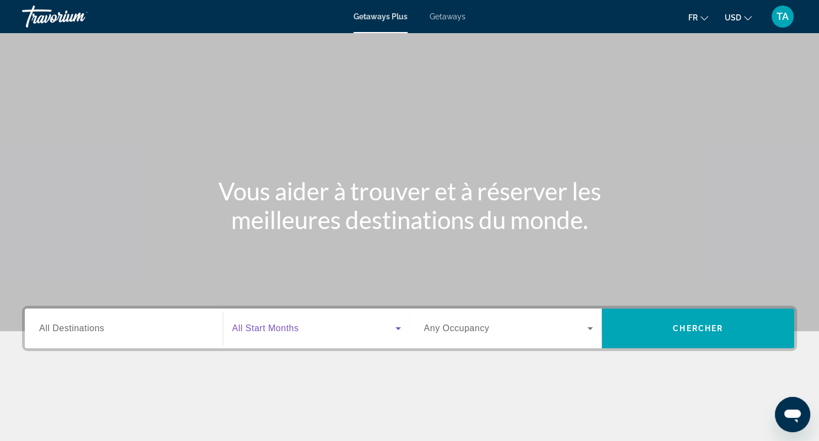
click at [398, 328] on icon "Search widget" at bounding box center [398, 328] width 6 height 3
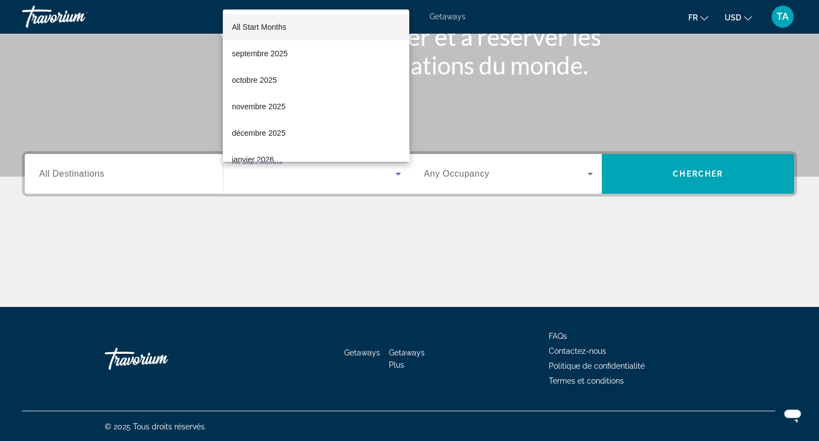
scroll to position [155, 0]
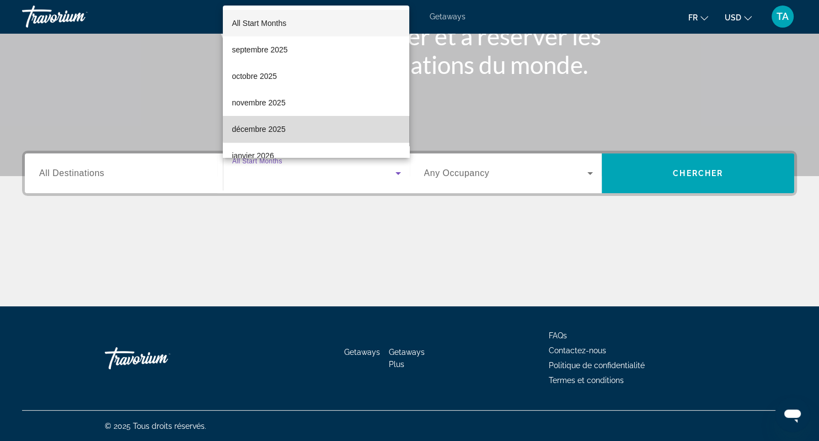
click at [332, 125] on mat-option "décembre 2025" at bounding box center [316, 129] width 186 height 26
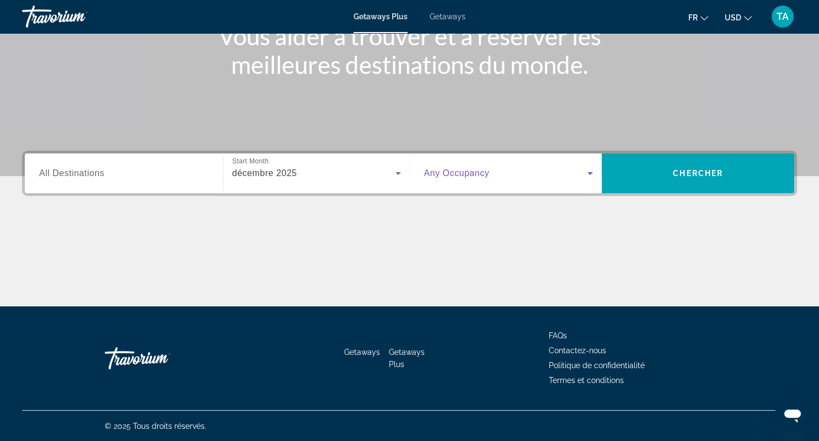
click at [590, 173] on icon "Search widget" at bounding box center [590, 173] width 6 height 3
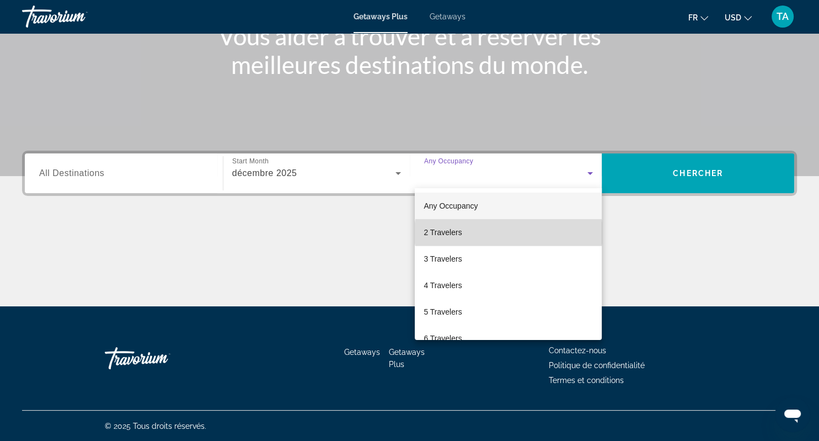
click at [509, 233] on mat-option "2 Travelers" at bounding box center [508, 232] width 187 height 26
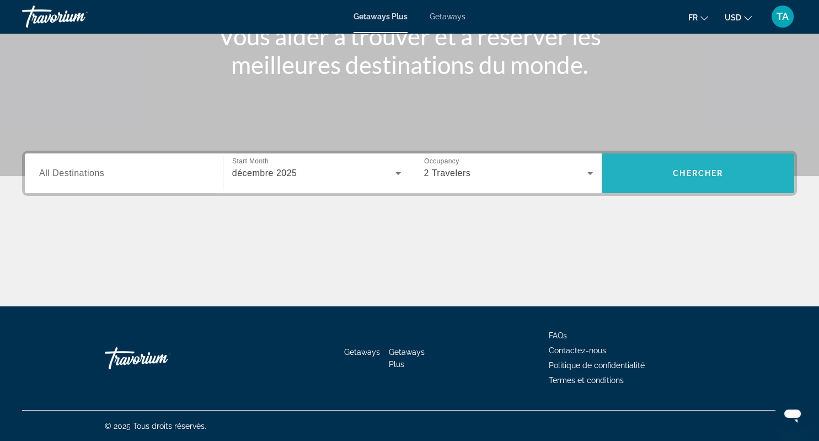
click at [694, 168] on span "Search widget" at bounding box center [698, 173] width 193 height 26
